Goal: Task Accomplishment & Management: Manage account settings

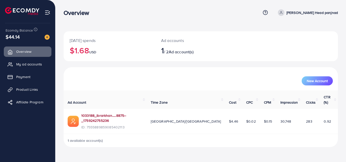
click at [102, 113] on link "1033188_ibrarkhan.....8875--_1759242755236" at bounding box center [111, 118] width 61 height 10
click at [33, 64] on span "My ad accounts" at bounding box center [30, 64] width 26 height 5
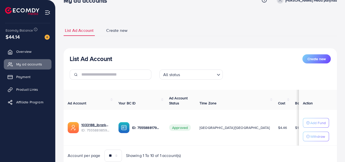
scroll to position [34, 0]
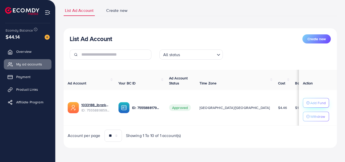
click at [321, 100] on p "Add Fund" at bounding box center [317, 103] width 15 height 6
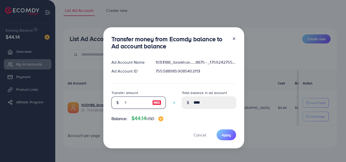
click at [140, 104] on input "number" at bounding box center [135, 103] width 25 height 12
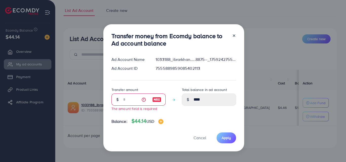
click at [148, 103] on div at bounding box center [156, 100] width 17 height 12
click at [131, 101] on input "number" at bounding box center [135, 100] width 25 height 12
click at [271, 8] on div "Transfer money from Ecomdy balance to Ad account balance Ad Account Name 103318…" at bounding box center [173, 81] width 346 height 162
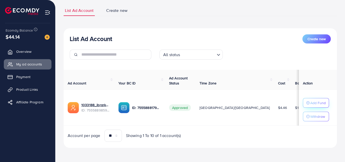
click at [318, 102] on p "Add Fund" at bounding box center [317, 103] width 15 height 6
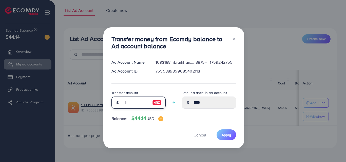
click at [139, 103] on input "number" at bounding box center [135, 103] width 25 height 12
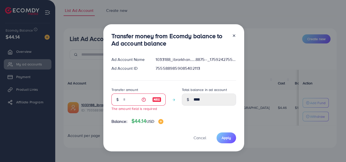
click at [156, 103] on div at bounding box center [156, 100] width 17 height 12
click at [234, 36] on icon at bounding box center [234, 36] width 4 height 4
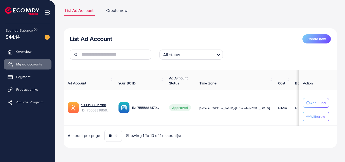
scroll to position [34, 0]
click at [318, 103] on p "Add Fund" at bounding box center [317, 103] width 15 height 6
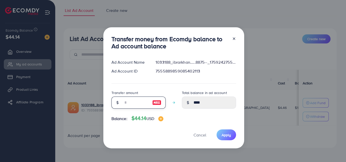
click at [137, 103] on input "number" at bounding box center [135, 103] width 25 height 12
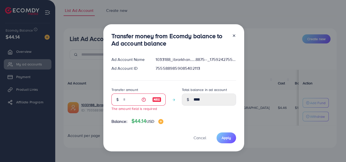
click at [234, 39] on div at bounding box center [232, 40] width 8 height 17
click at [234, 36] on line at bounding box center [234, 36] width 2 height 2
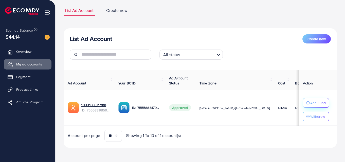
click at [316, 100] on p "Add Fund" at bounding box center [317, 103] width 15 height 6
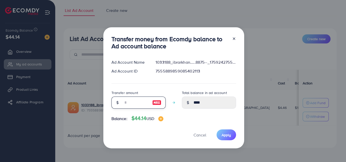
click at [143, 103] on input "number" at bounding box center [135, 103] width 25 height 12
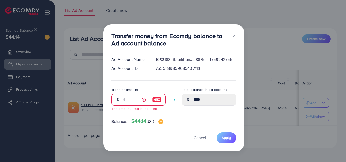
click at [233, 38] on div at bounding box center [232, 40] width 8 height 17
click at [233, 34] on icon at bounding box center [234, 36] width 4 height 4
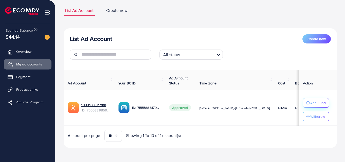
click at [319, 102] on p "Add Fund" at bounding box center [317, 103] width 15 height 6
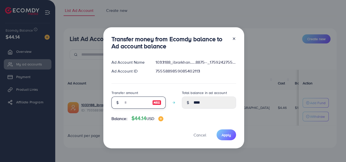
click at [135, 103] on input "number" at bounding box center [135, 103] width 25 height 12
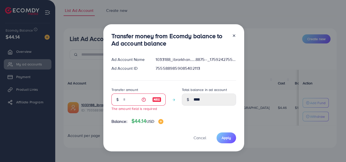
click at [233, 39] on div at bounding box center [232, 40] width 8 height 17
click at [232, 35] on icon at bounding box center [234, 36] width 4 height 4
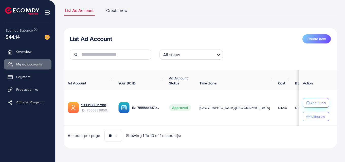
click at [318, 102] on p "Add Fund" at bounding box center [317, 103] width 15 height 6
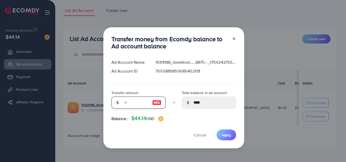
click at [135, 104] on input "number" at bounding box center [135, 103] width 25 height 12
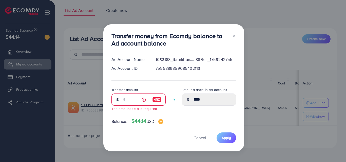
click at [235, 39] on div at bounding box center [232, 40] width 8 height 17
click at [234, 34] on icon at bounding box center [234, 36] width 4 height 4
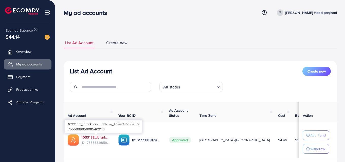
click at [90, 138] on link "1033188_ibrarkhan.....8875--_1759242755236" at bounding box center [95, 137] width 29 height 5
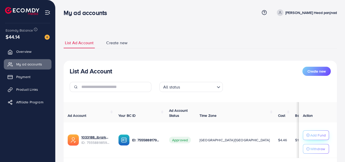
click at [314, 136] on p "Add Fund" at bounding box center [317, 136] width 15 height 6
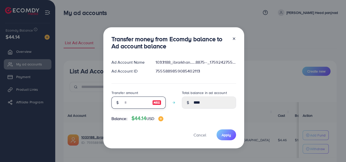
click at [132, 104] on input "number" at bounding box center [135, 103] width 25 height 12
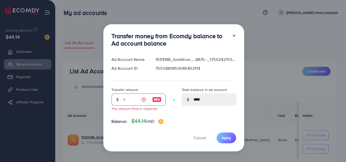
click at [234, 39] on div at bounding box center [232, 40] width 8 height 17
click at [234, 34] on icon at bounding box center [234, 36] width 4 height 4
